Goal: Navigation & Orientation: Find specific page/section

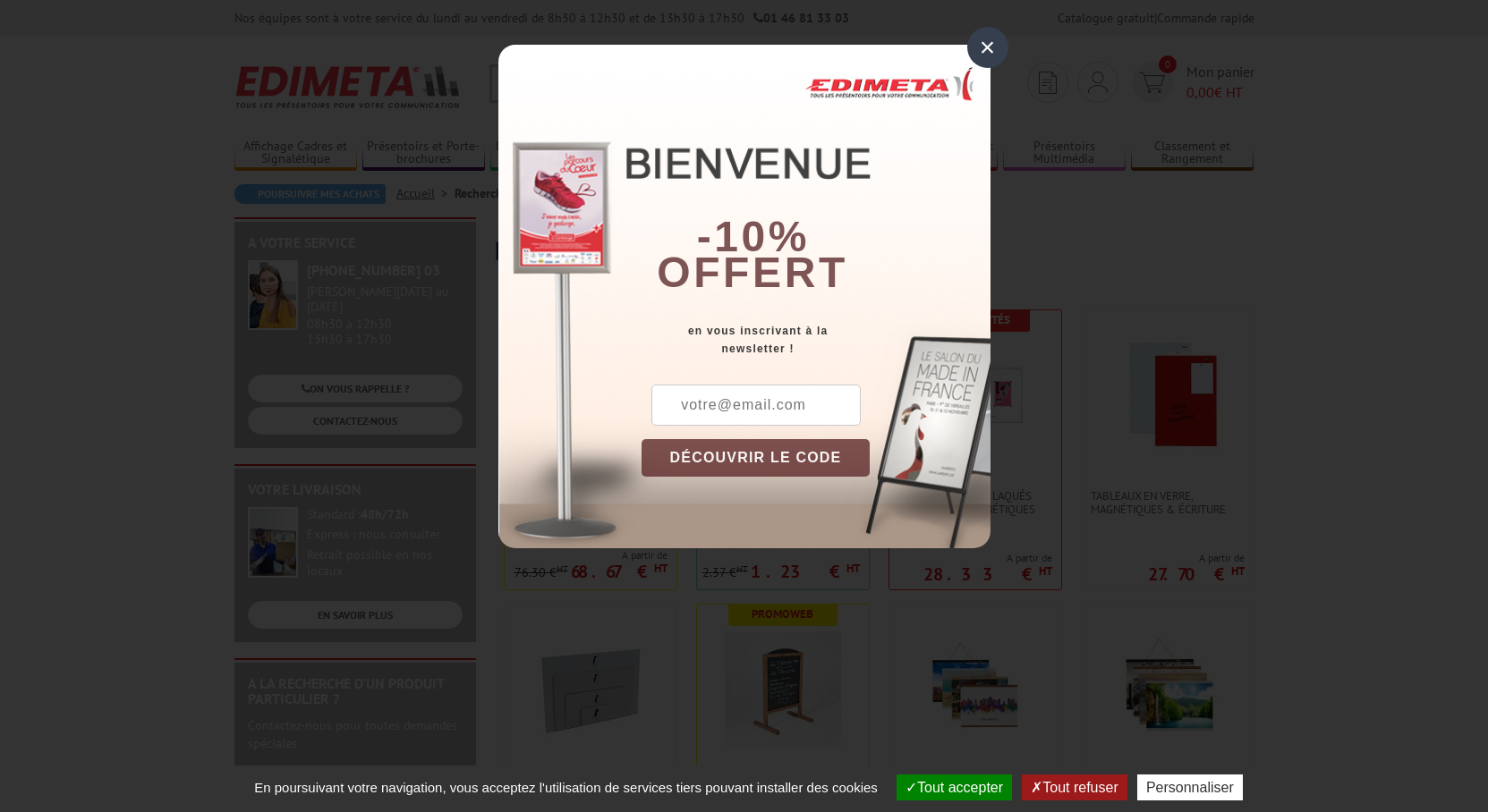
click at [989, 38] on div "×" at bounding box center [988, 48] width 41 height 41
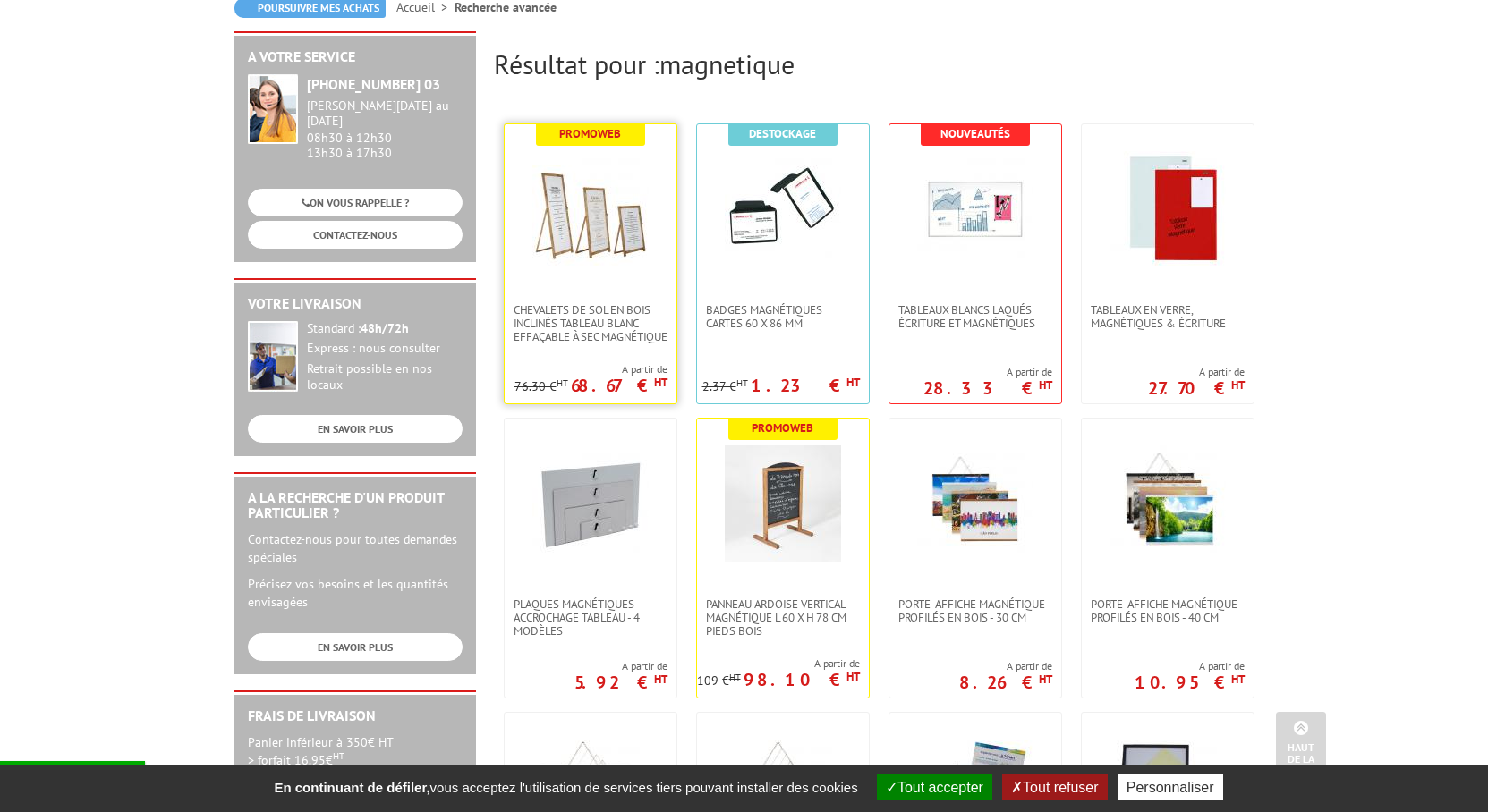
scroll to position [182, 0]
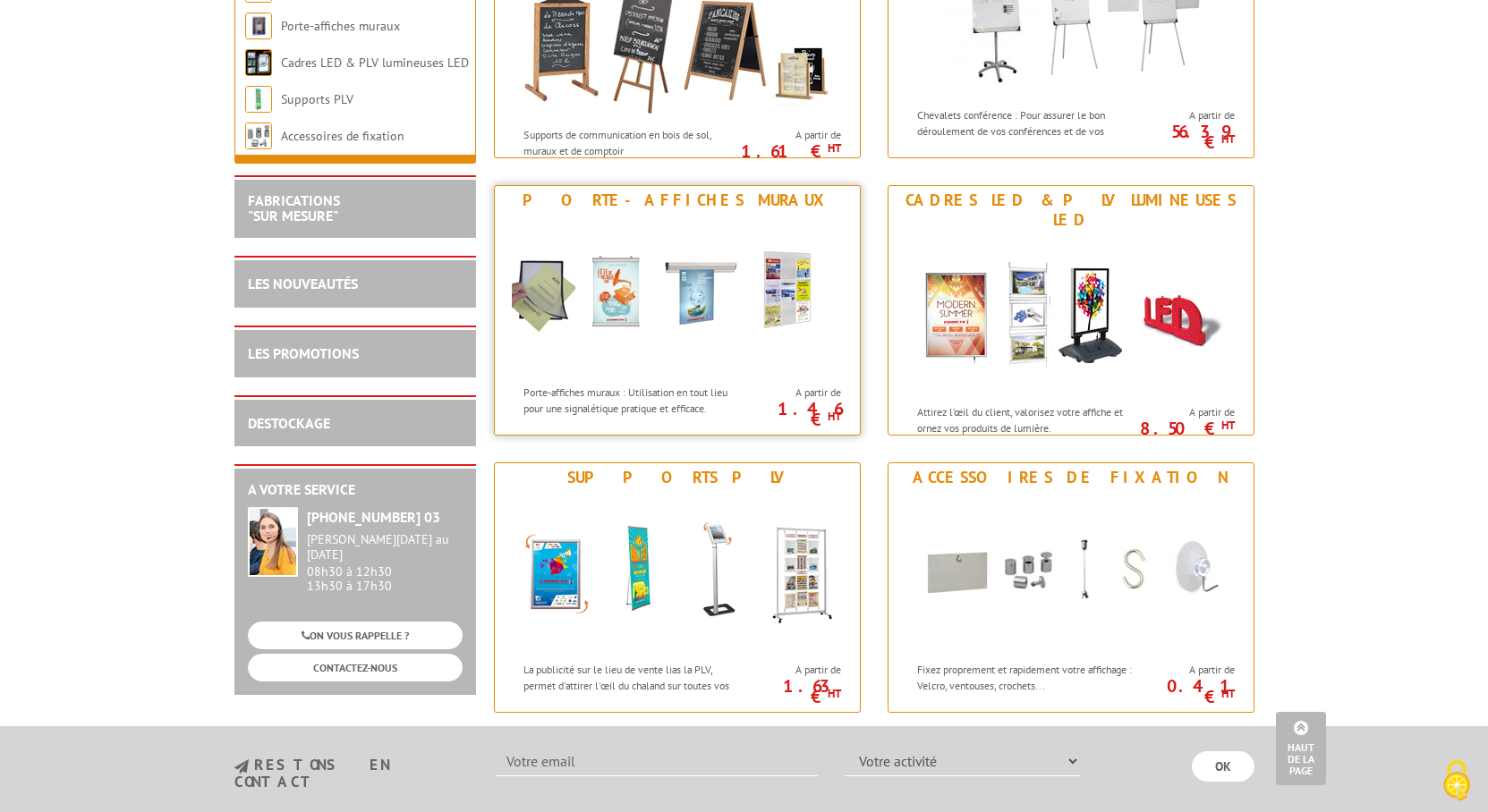
scroll to position [2099, 0]
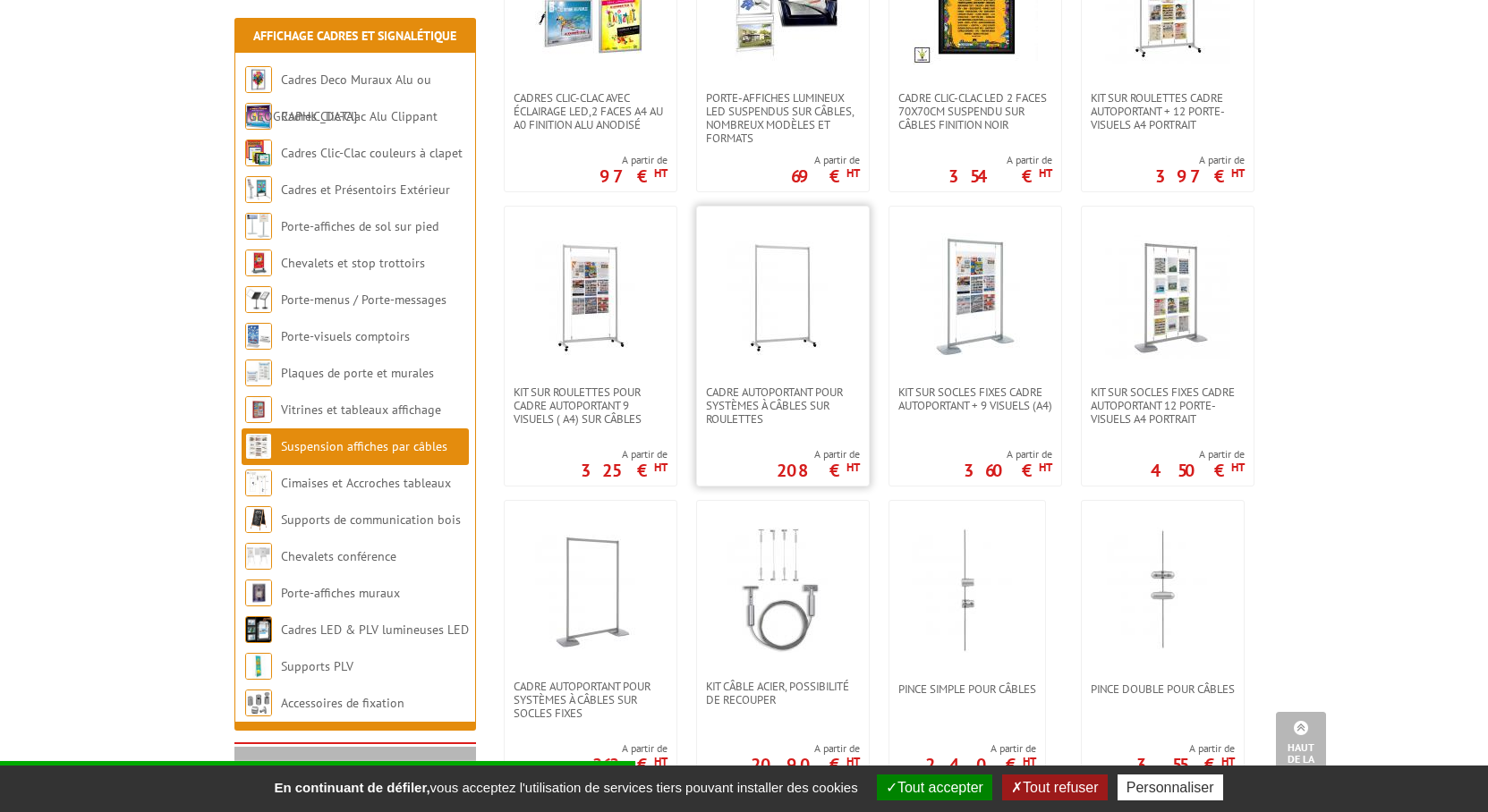
scroll to position [821, 0]
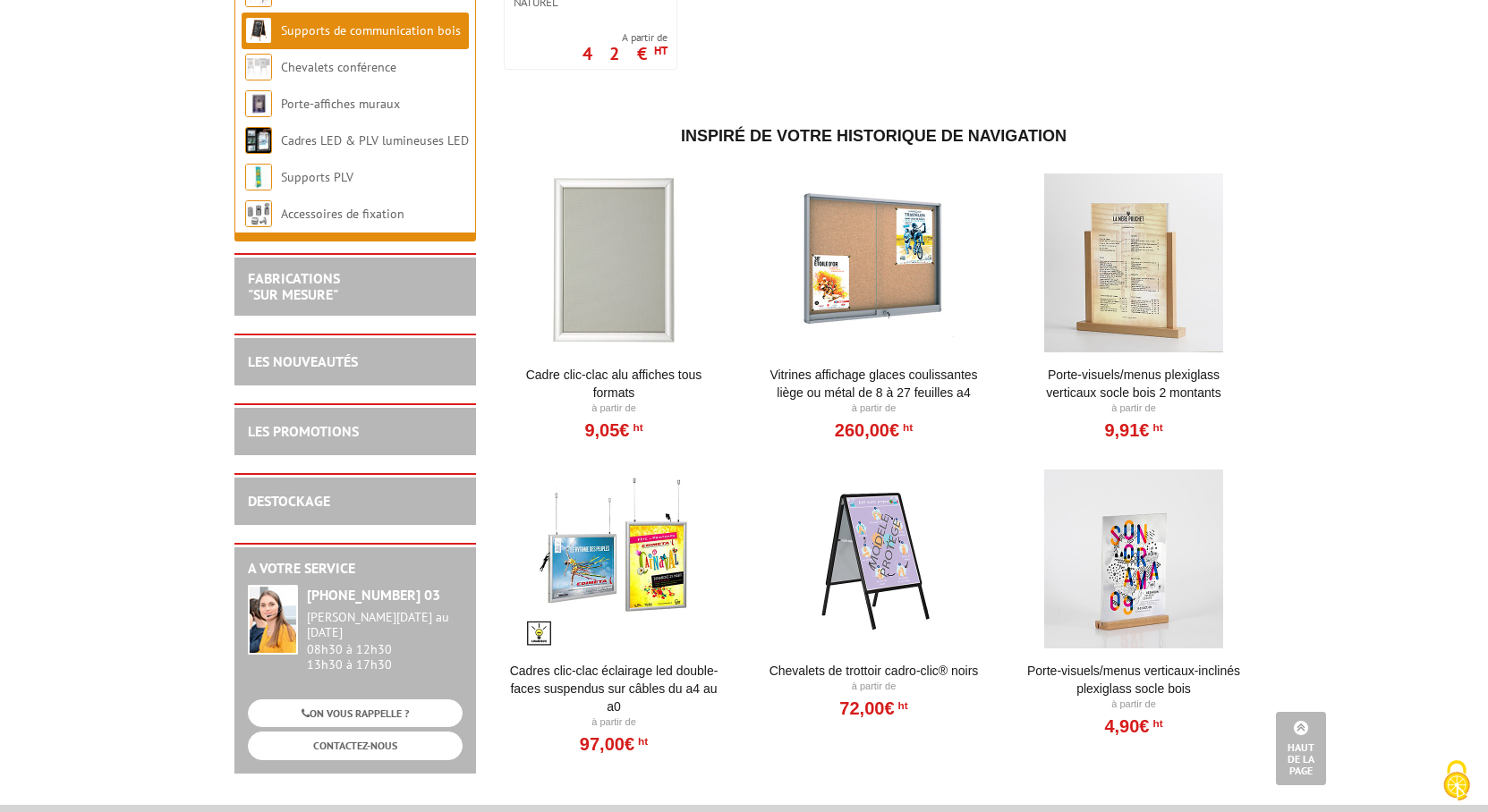
scroll to position [3285, 0]
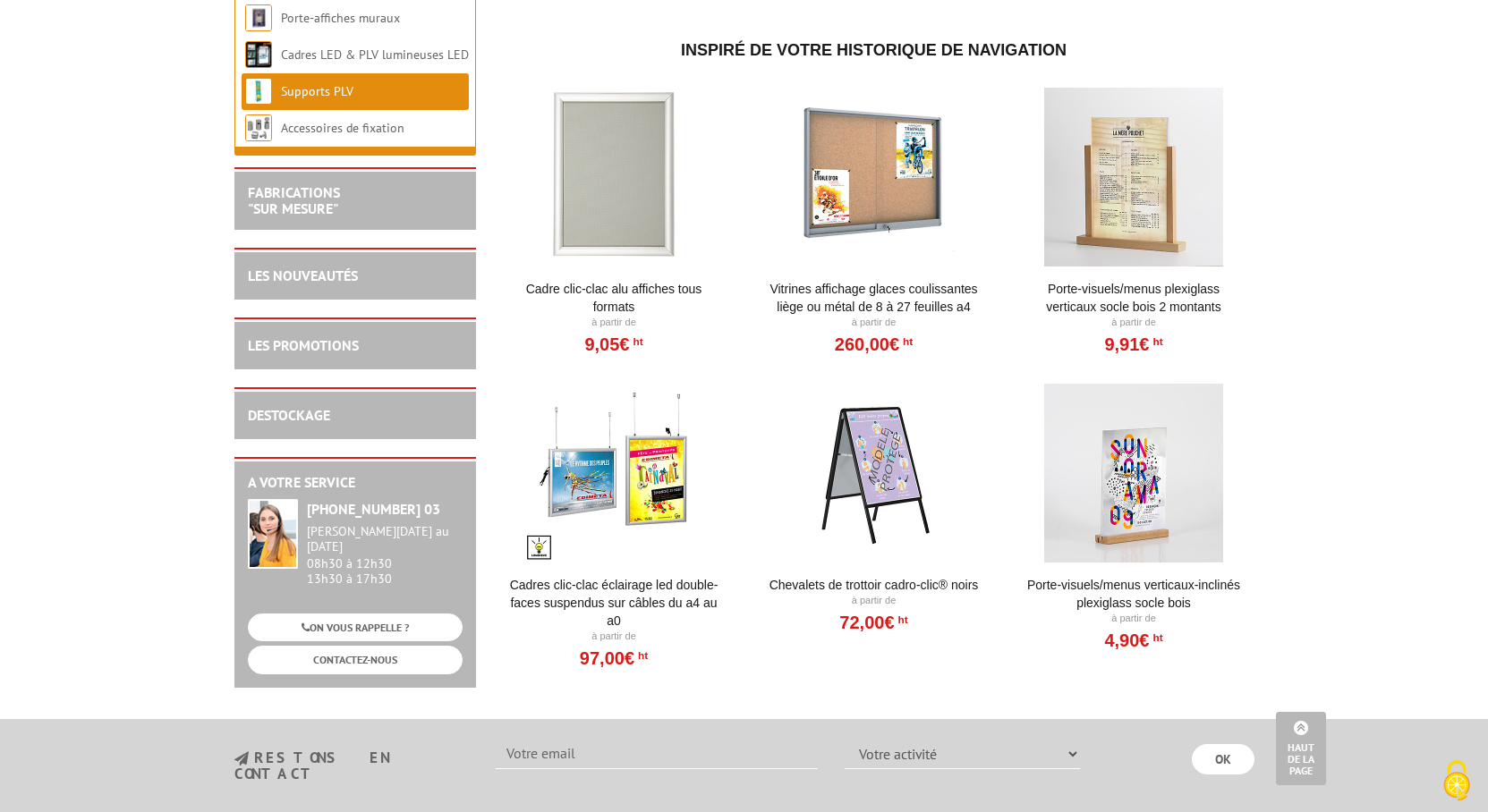
scroll to position [5566, 0]
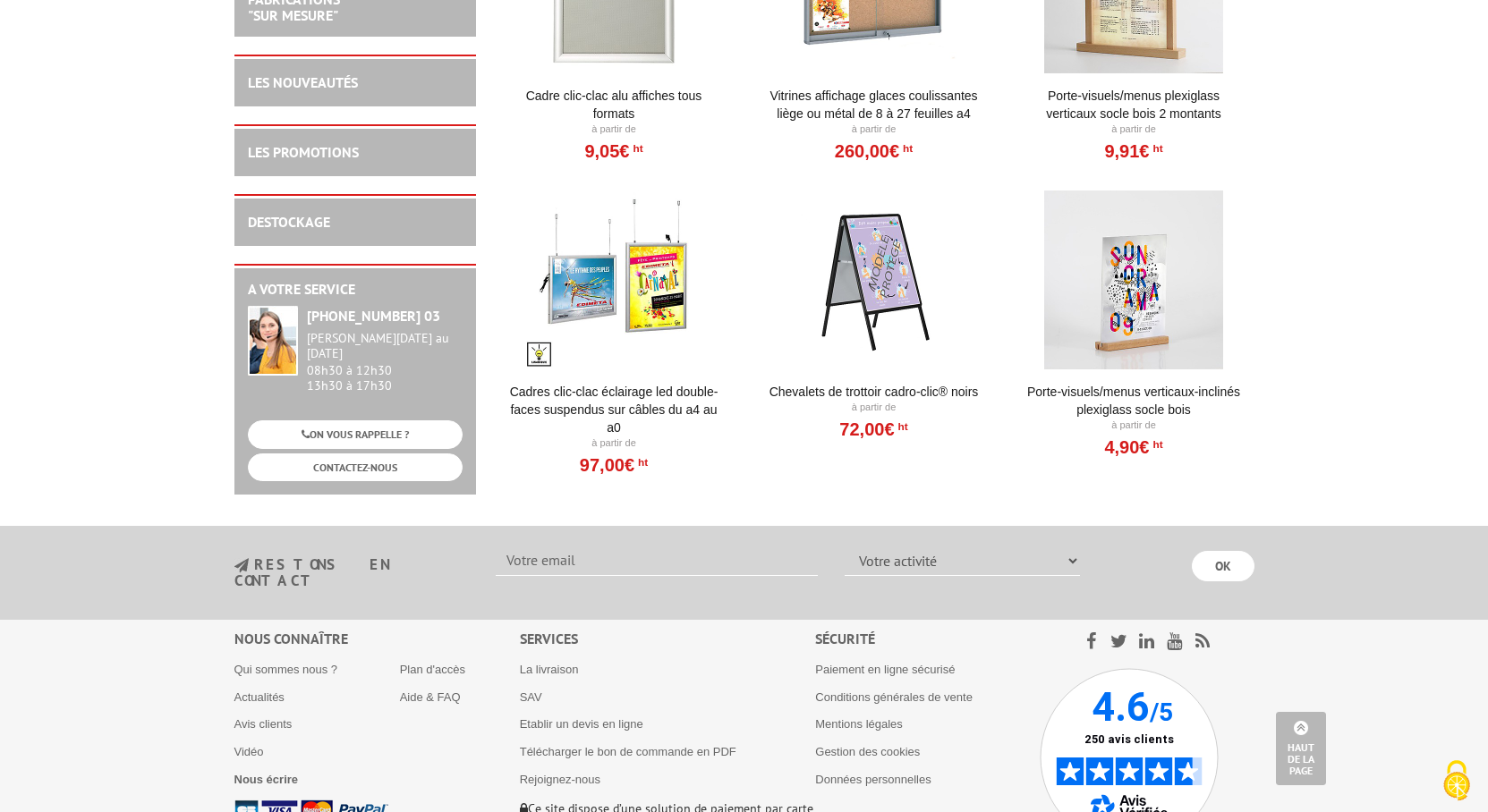
scroll to position [2776, 0]
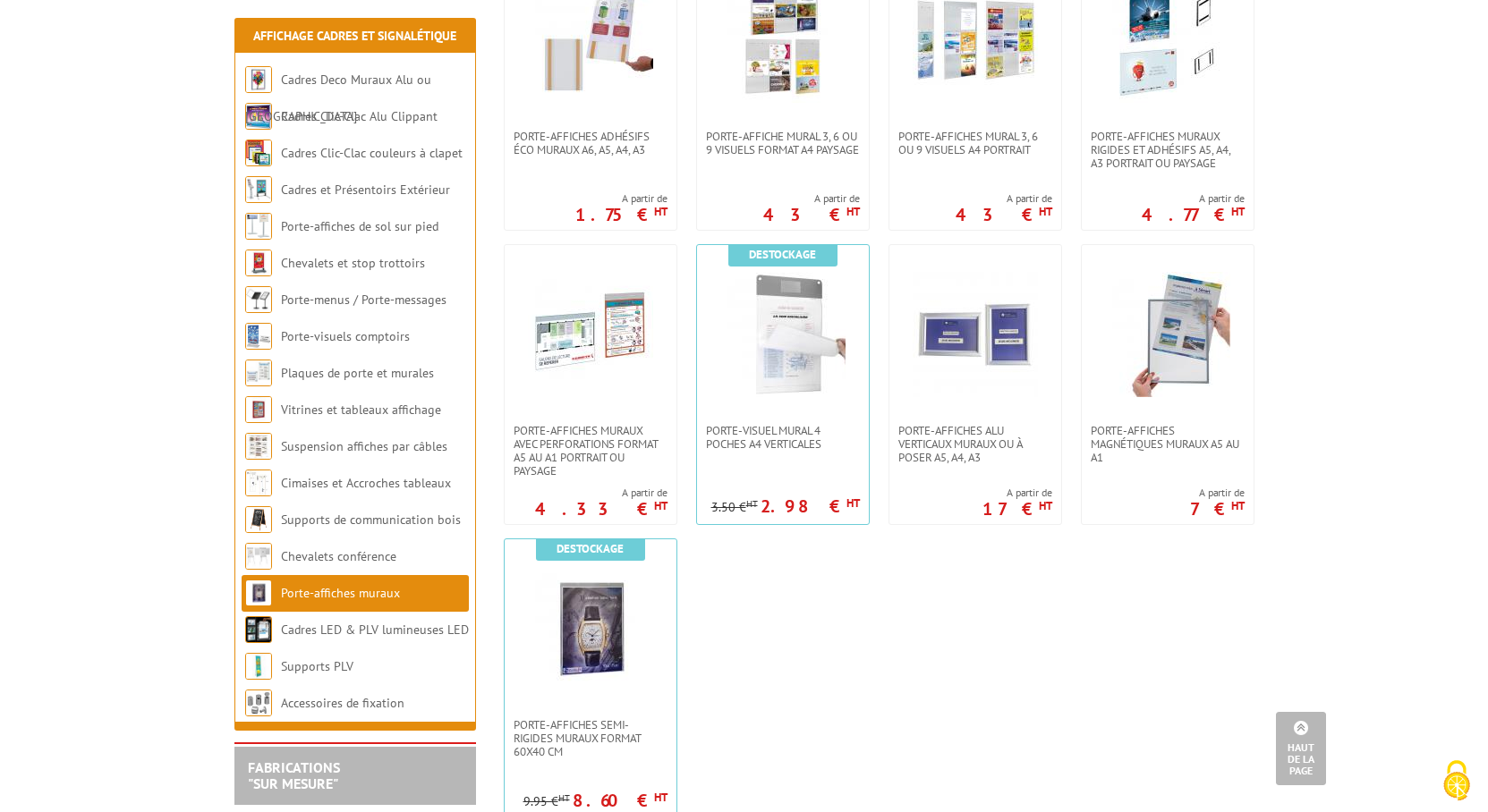
scroll to position [1369, 0]
